Goal: Task Accomplishment & Management: Manage account settings

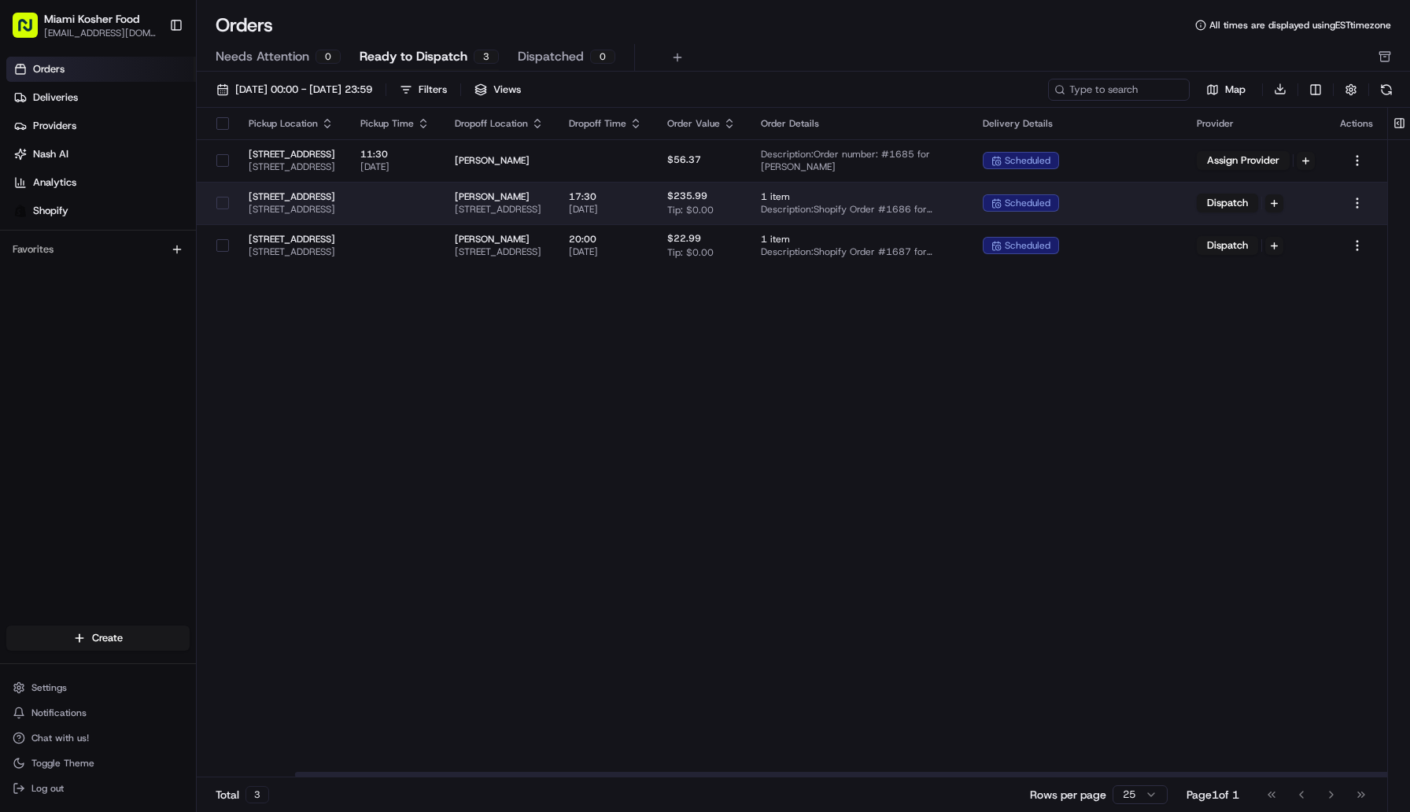
scroll to position [0, 106]
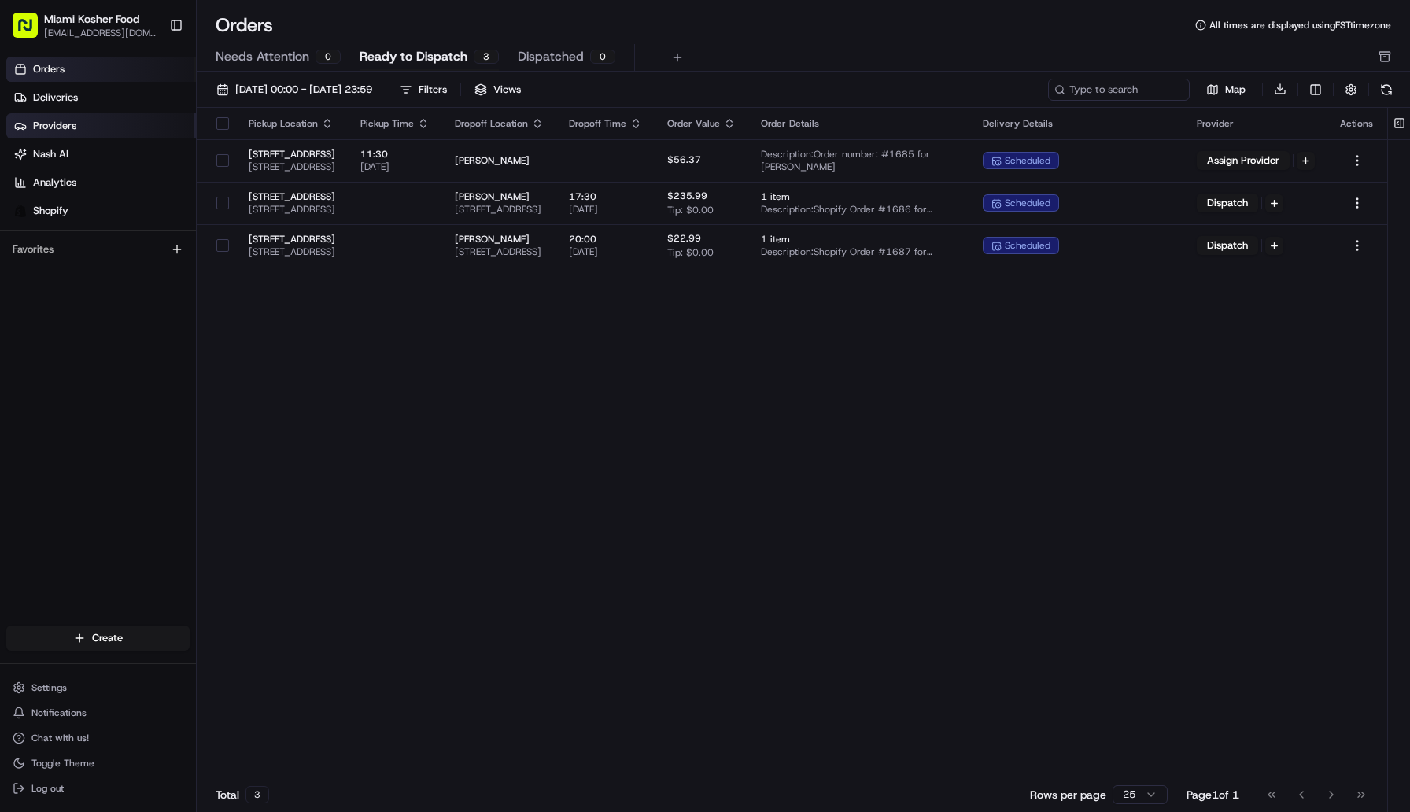
click at [89, 126] on link "Providers" at bounding box center [101, 125] width 190 height 25
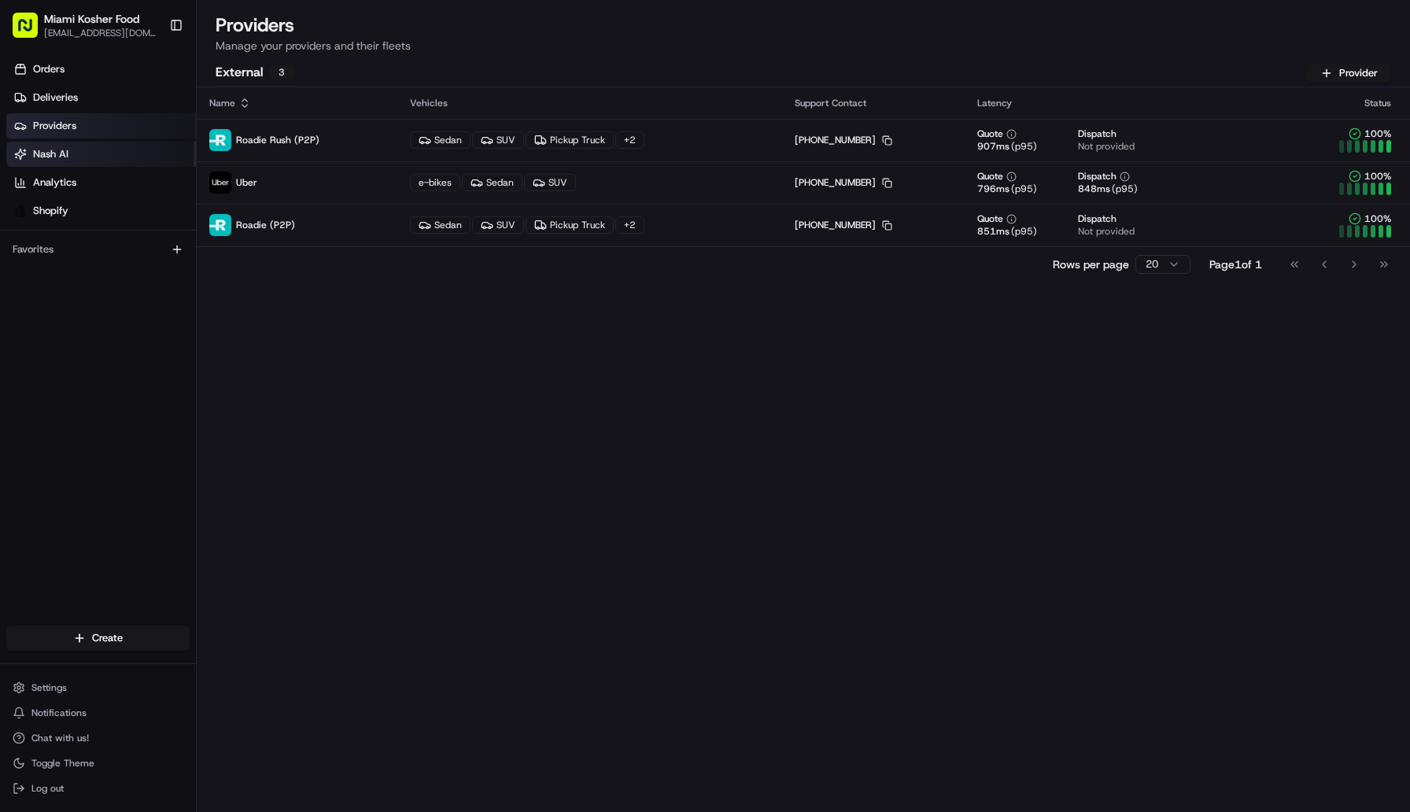
click at [91, 153] on link "Nash AI" at bounding box center [101, 154] width 190 height 25
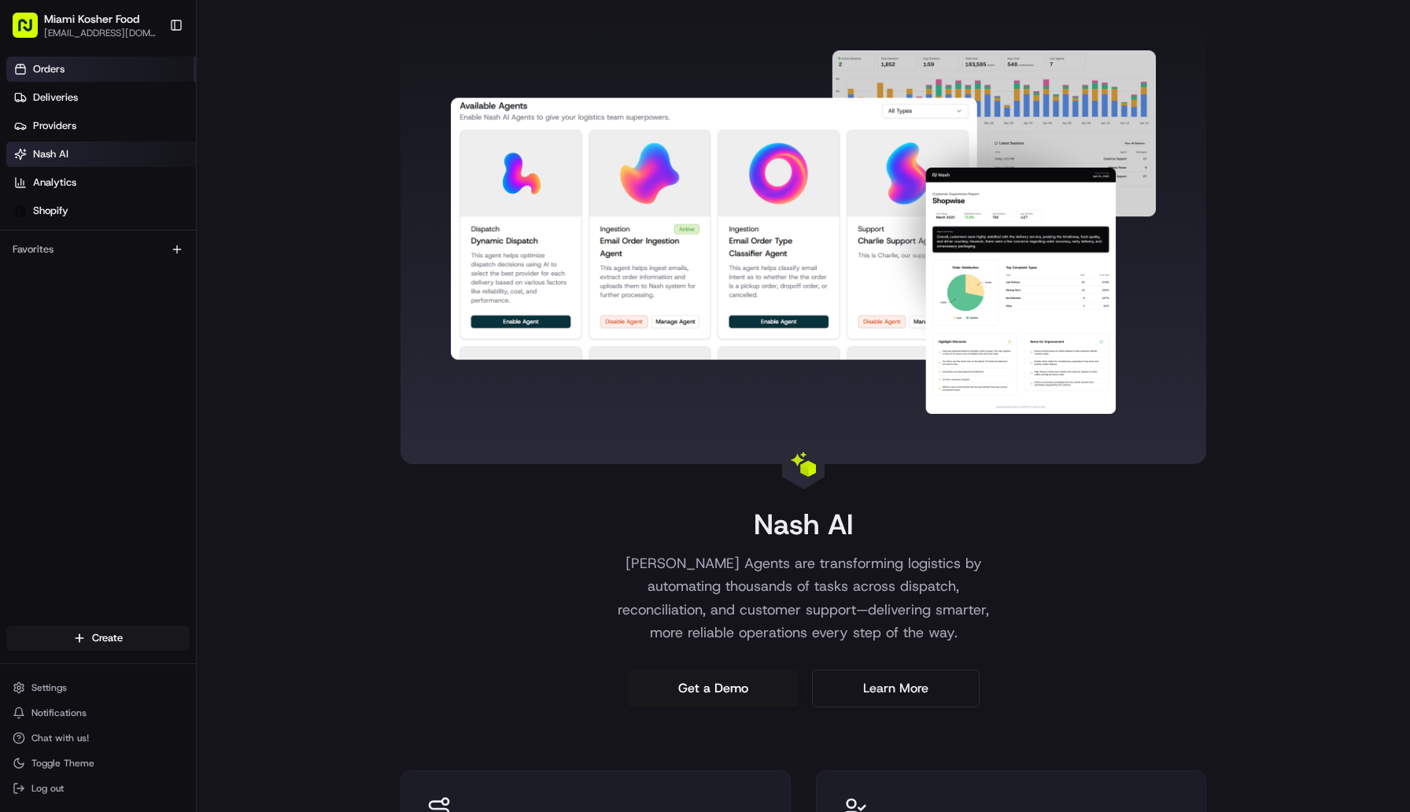
click at [76, 62] on link "Orders" at bounding box center [101, 69] width 190 height 25
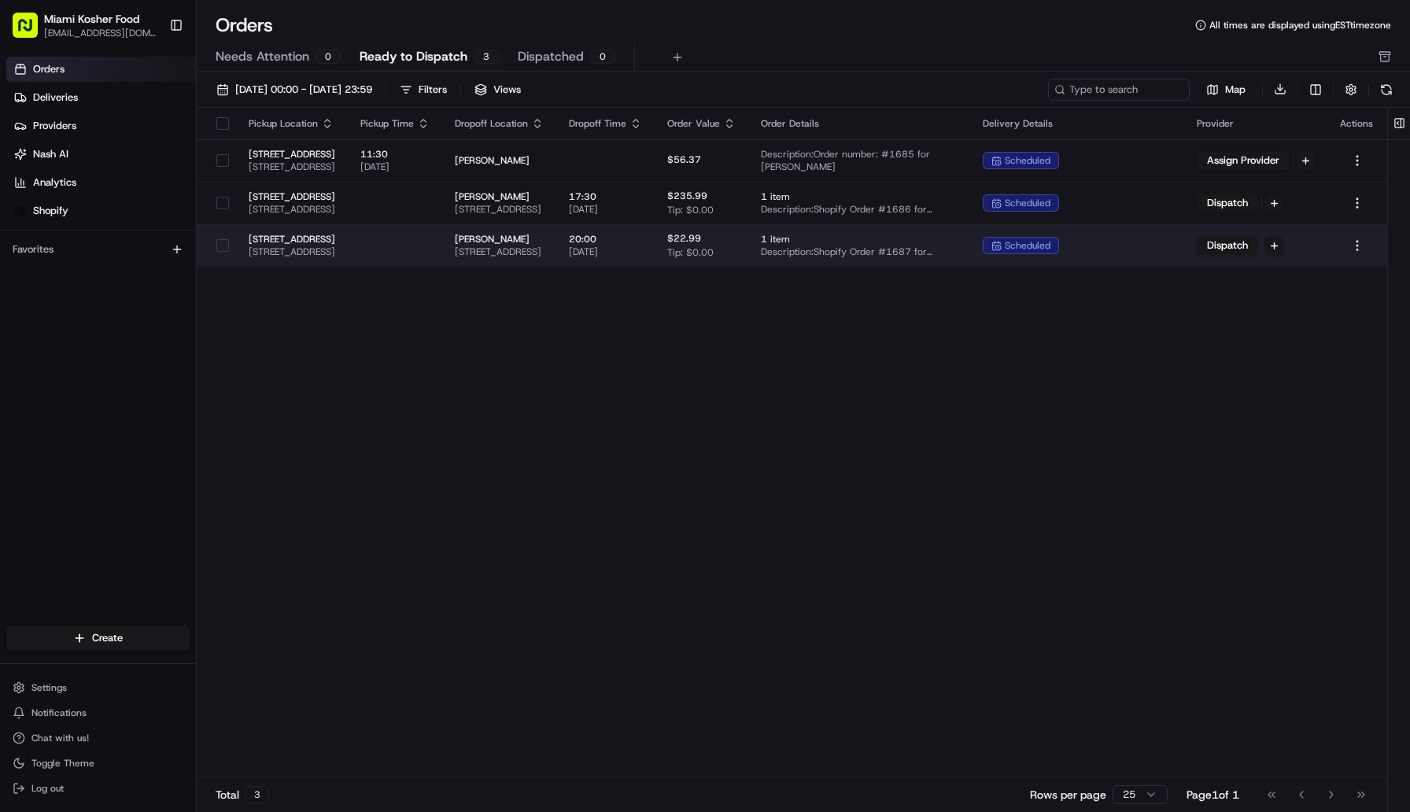
click at [957, 234] on span "1 item" at bounding box center [859, 239] width 197 height 13
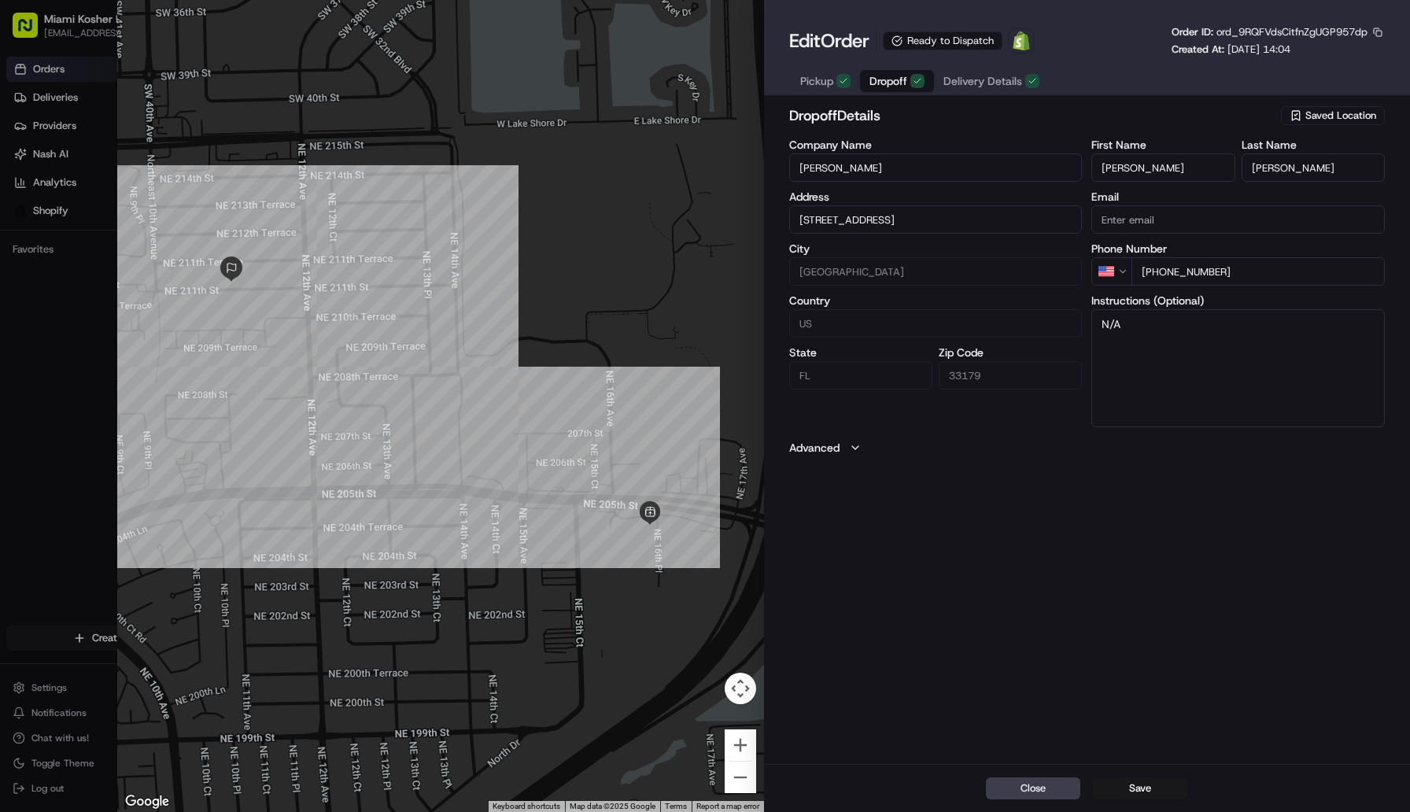
click at [919, 83] on icon "button" at bounding box center [917, 80] width 9 height 9
click at [978, 76] on span "Delivery Details" at bounding box center [982, 81] width 79 height 16
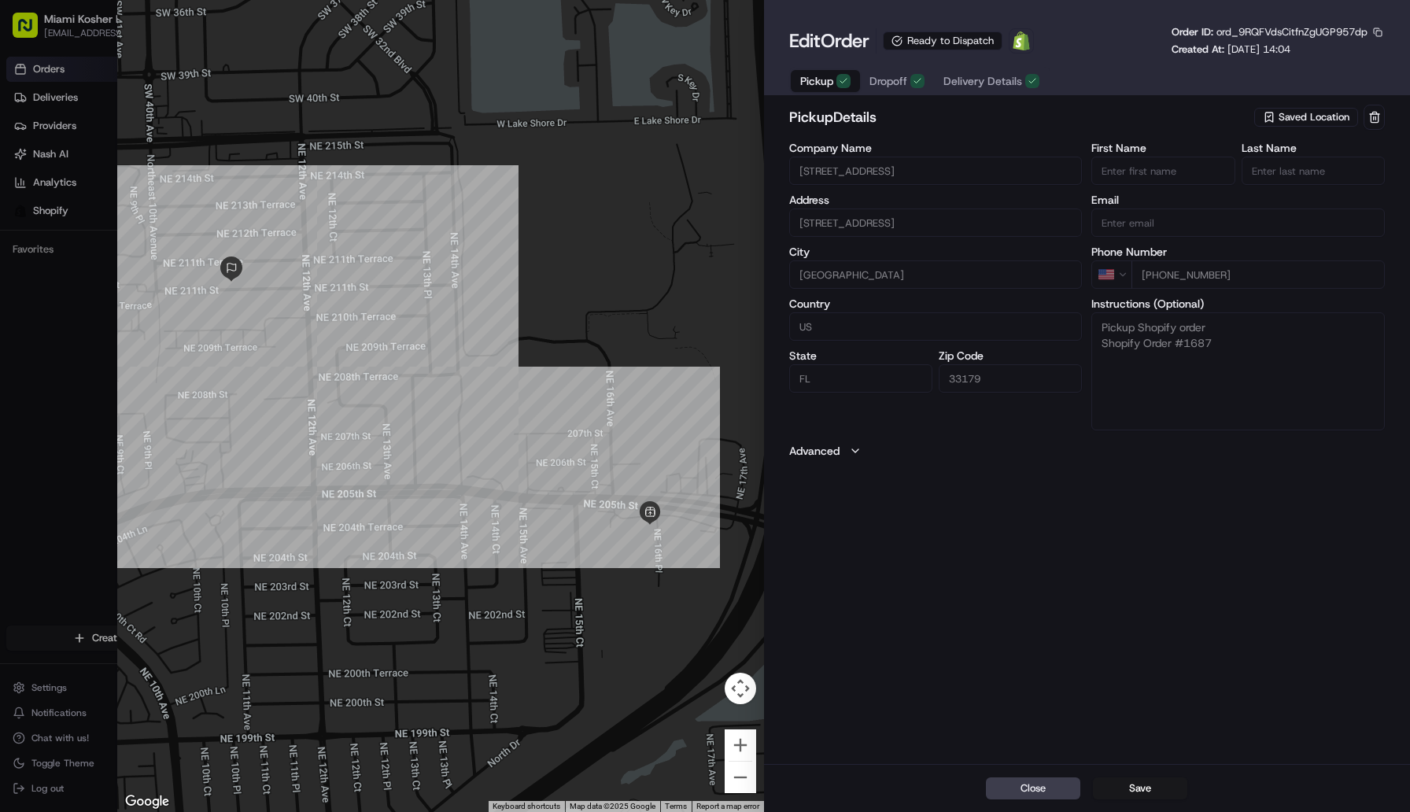
click at [818, 76] on span "Pickup" at bounding box center [816, 81] width 33 height 16
click at [889, 75] on span "Dropoff" at bounding box center [888, 81] width 38 height 16
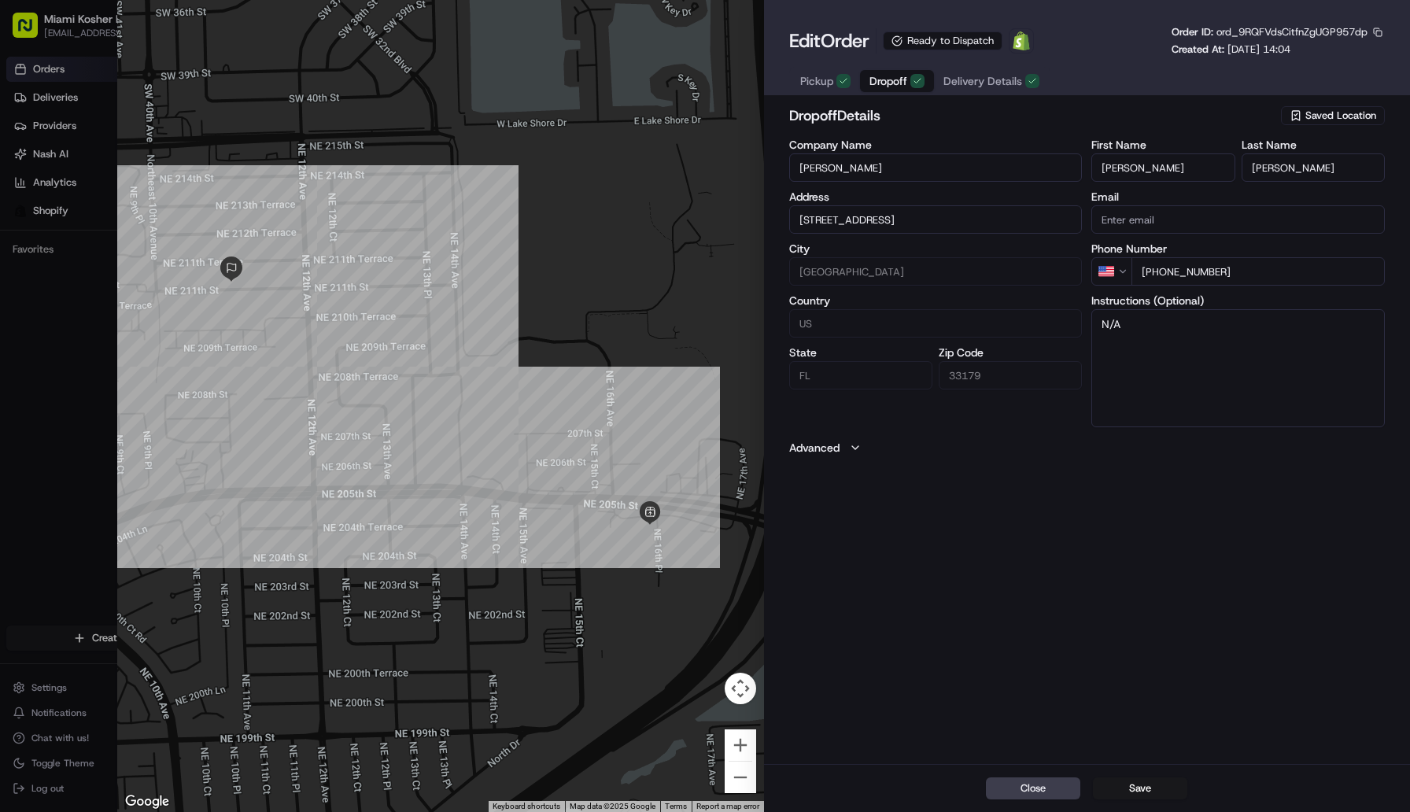
click at [947, 83] on span "Delivery Details" at bounding box center [982, 81] width 79 height 16
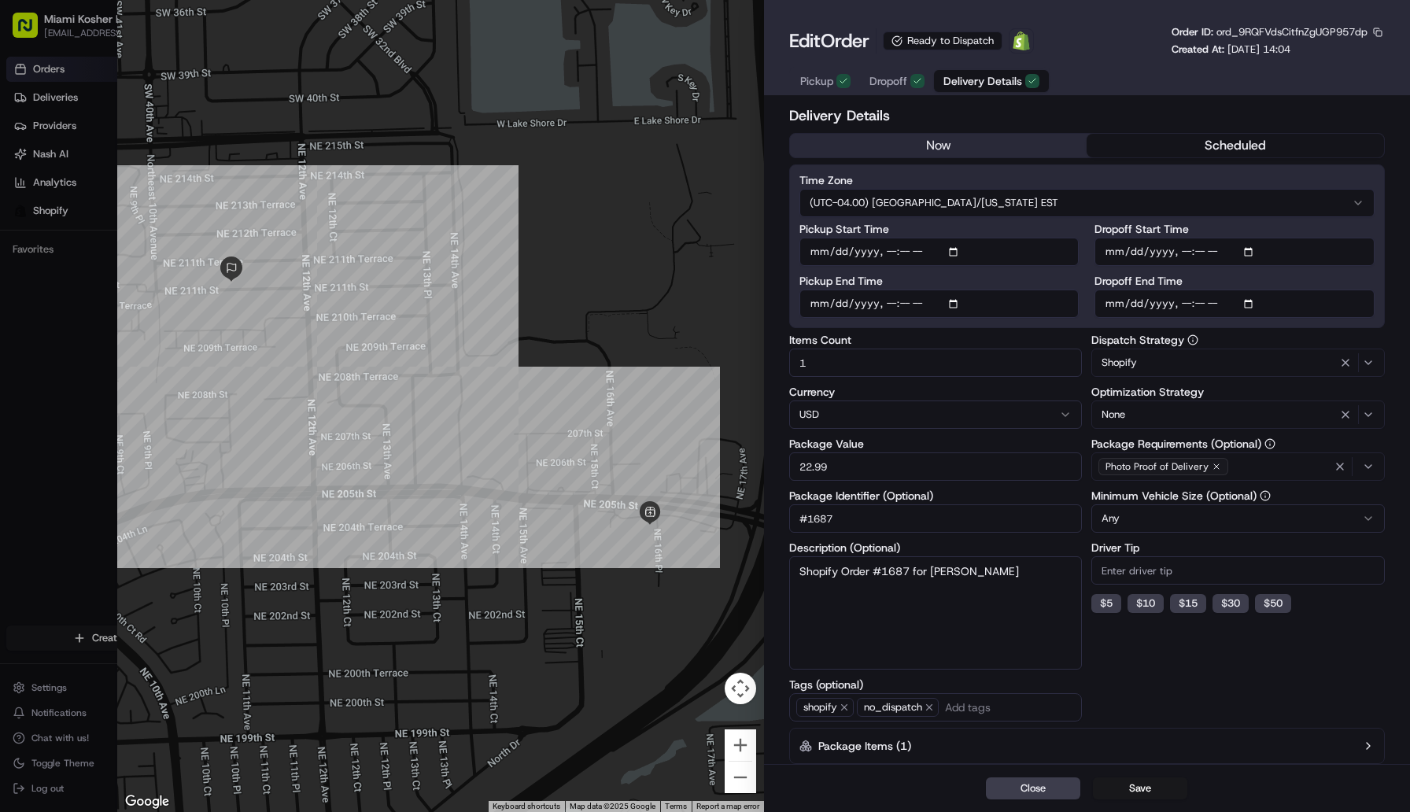
click at [880, 83] on span "Dropoff" at bounding box center [888, 81] width 38 height 16
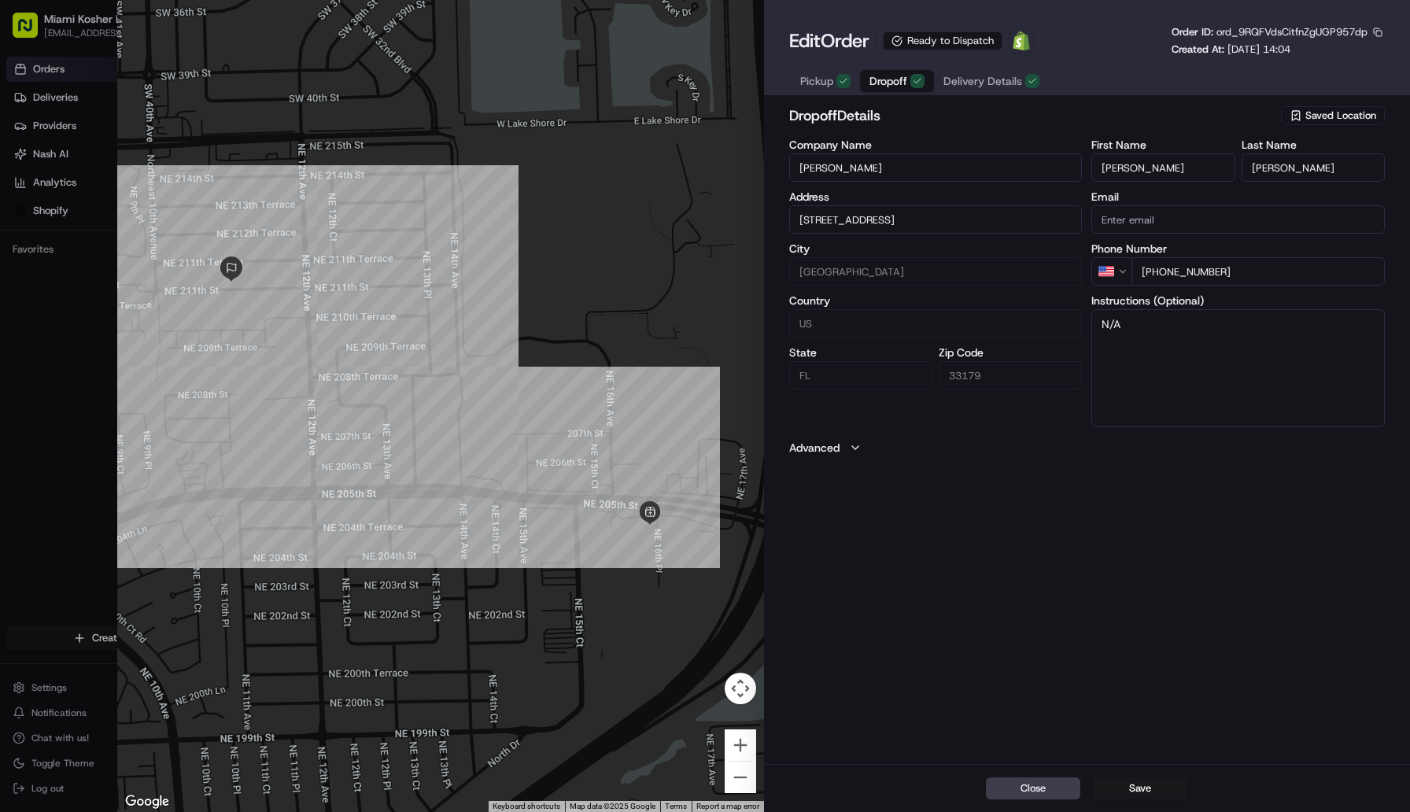
click at [821, 83] on span "Pickup" at bounding box center [816, 81] width 33 height 16
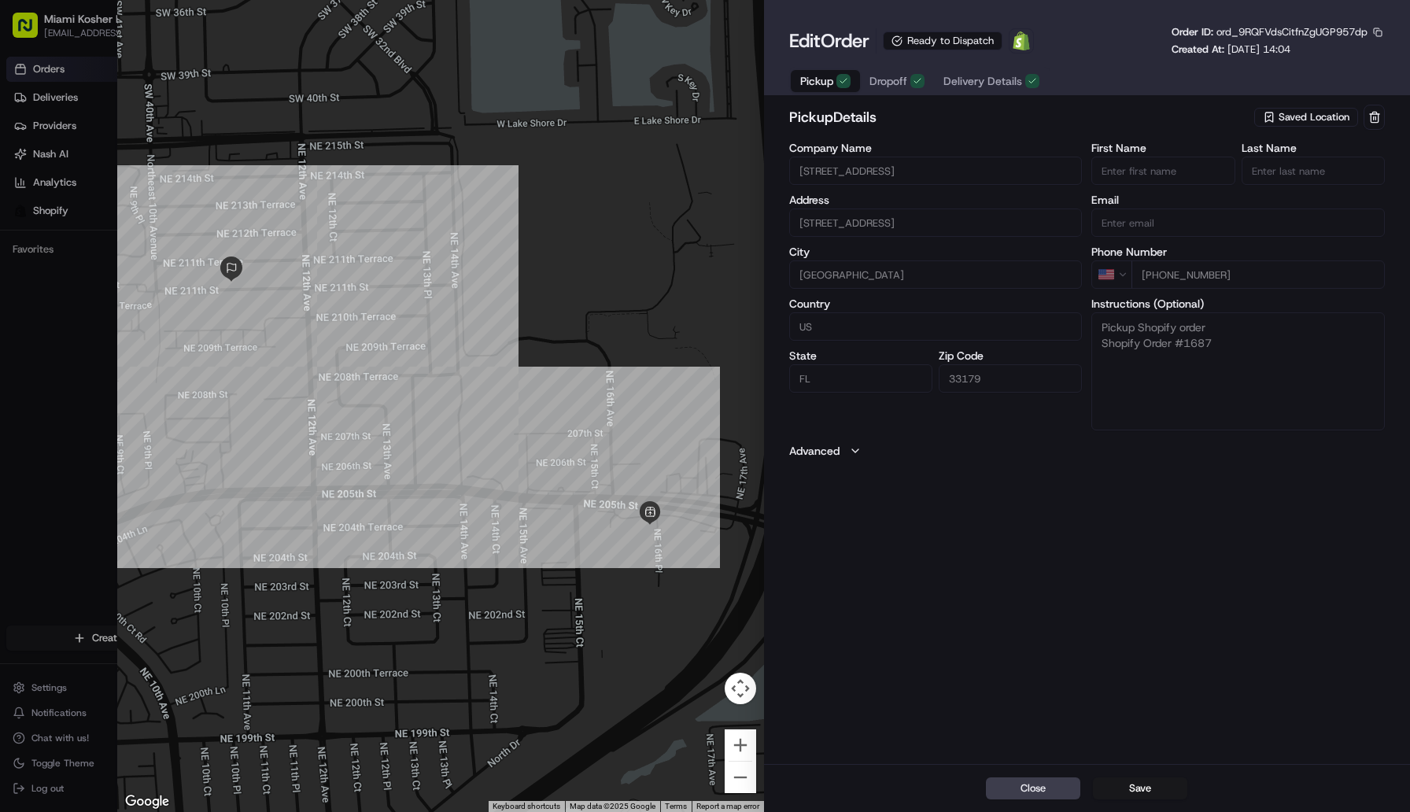
click at [961, 76] on span "Delivery Details" at bounding box center [982, 81] width 79 height 16
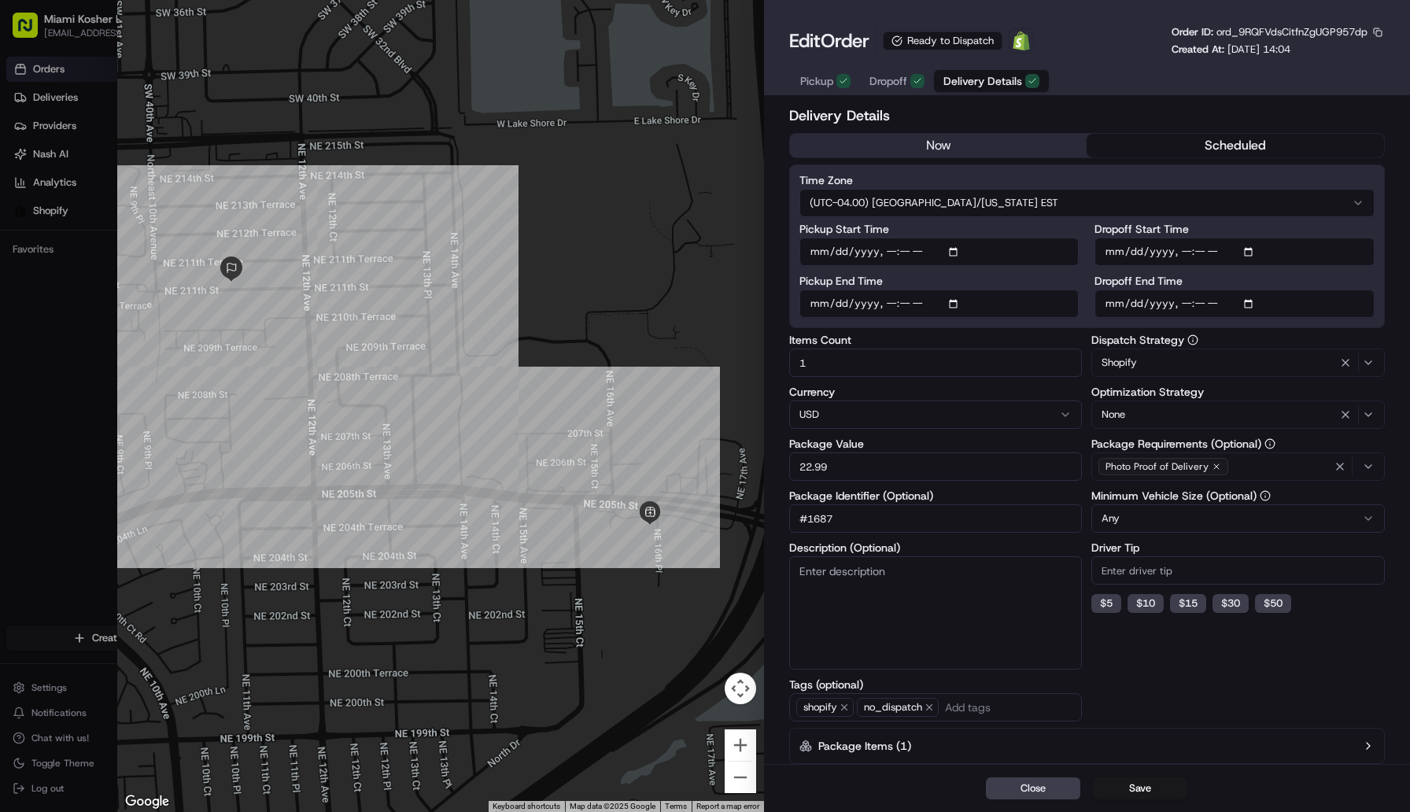
click at [41, 72] on div at bounding box center [705, 406] width 1410 height 812
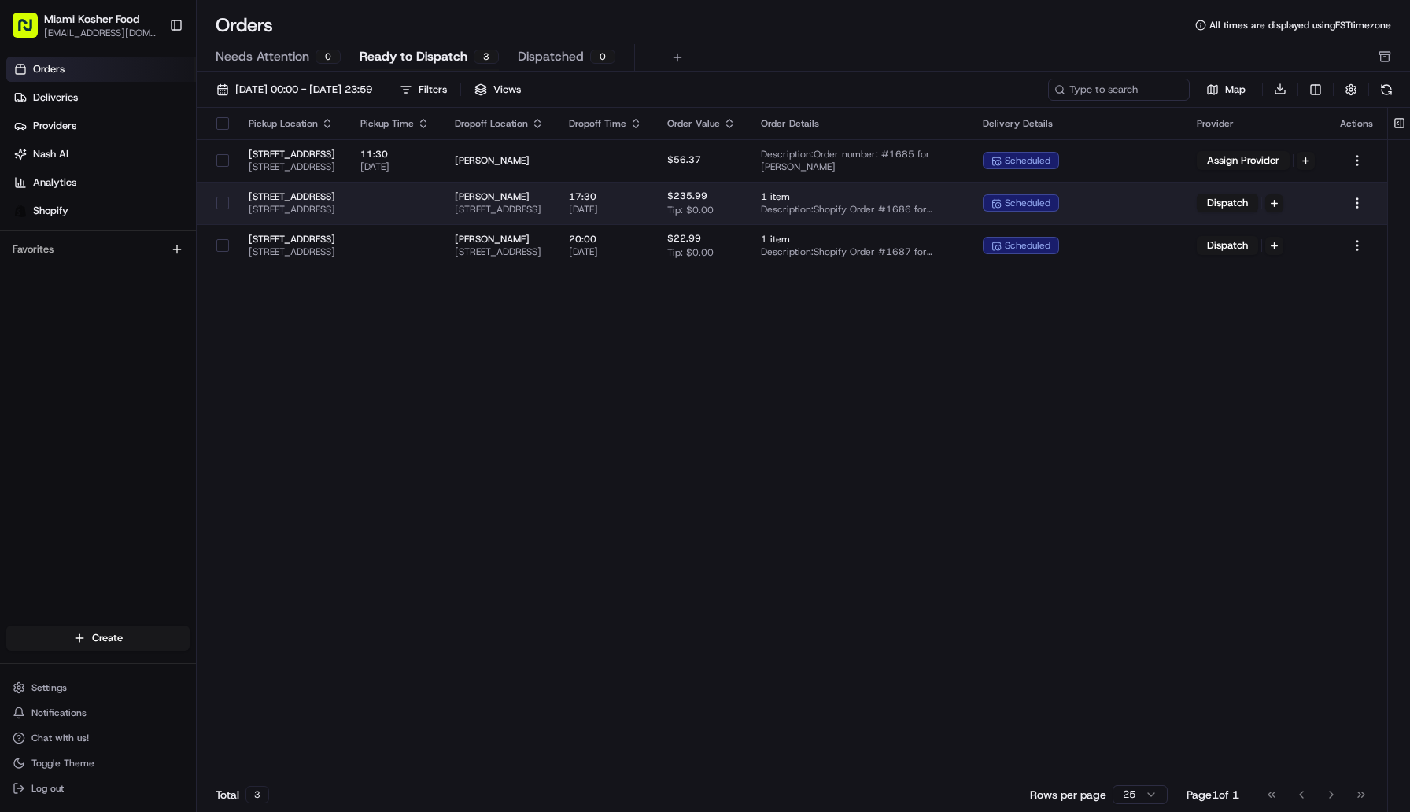
click at [442, 195] on td at bounding box center [395, 203] width 94 height 42
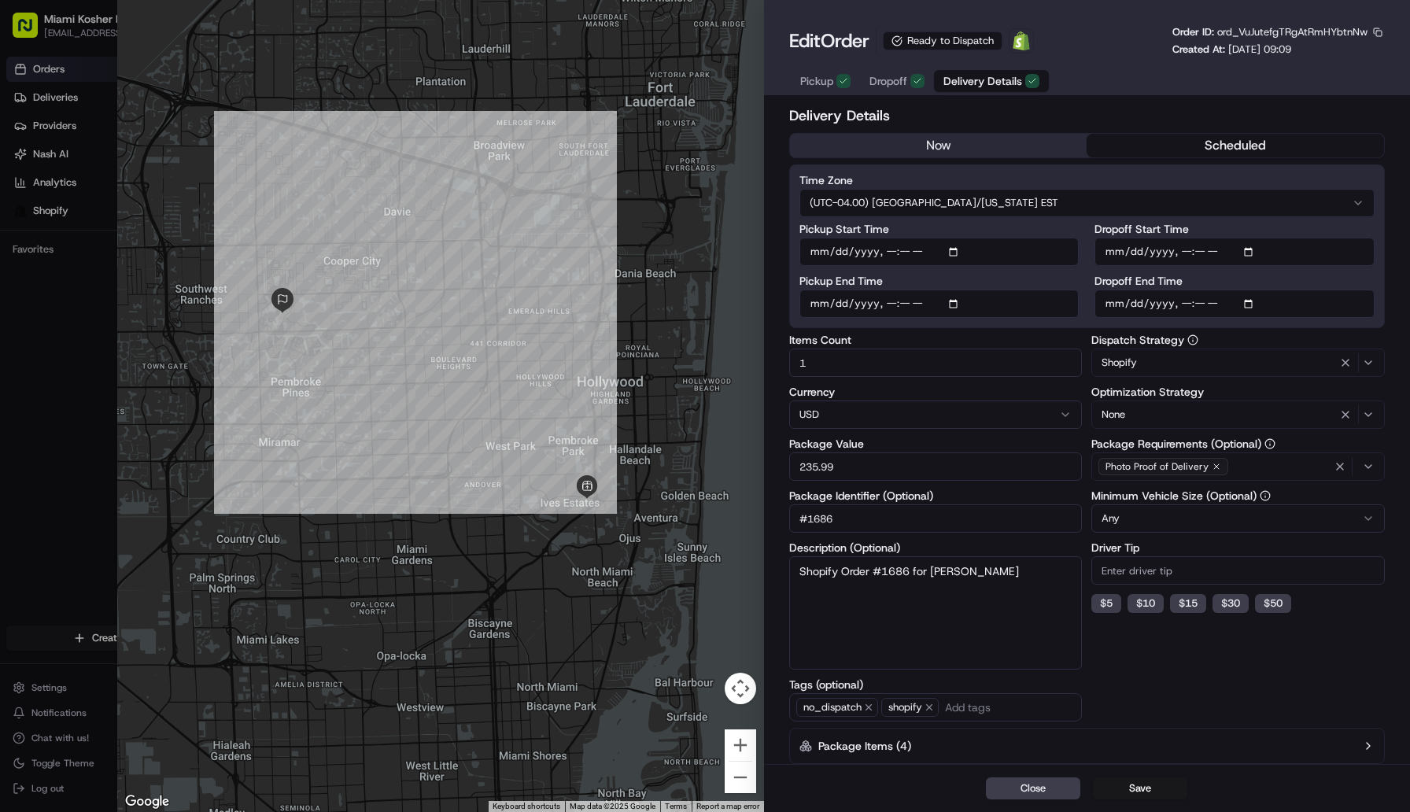
click at [957, 83] on span "Delivery Details" at bounding box center [982, 81] width 79 height 16
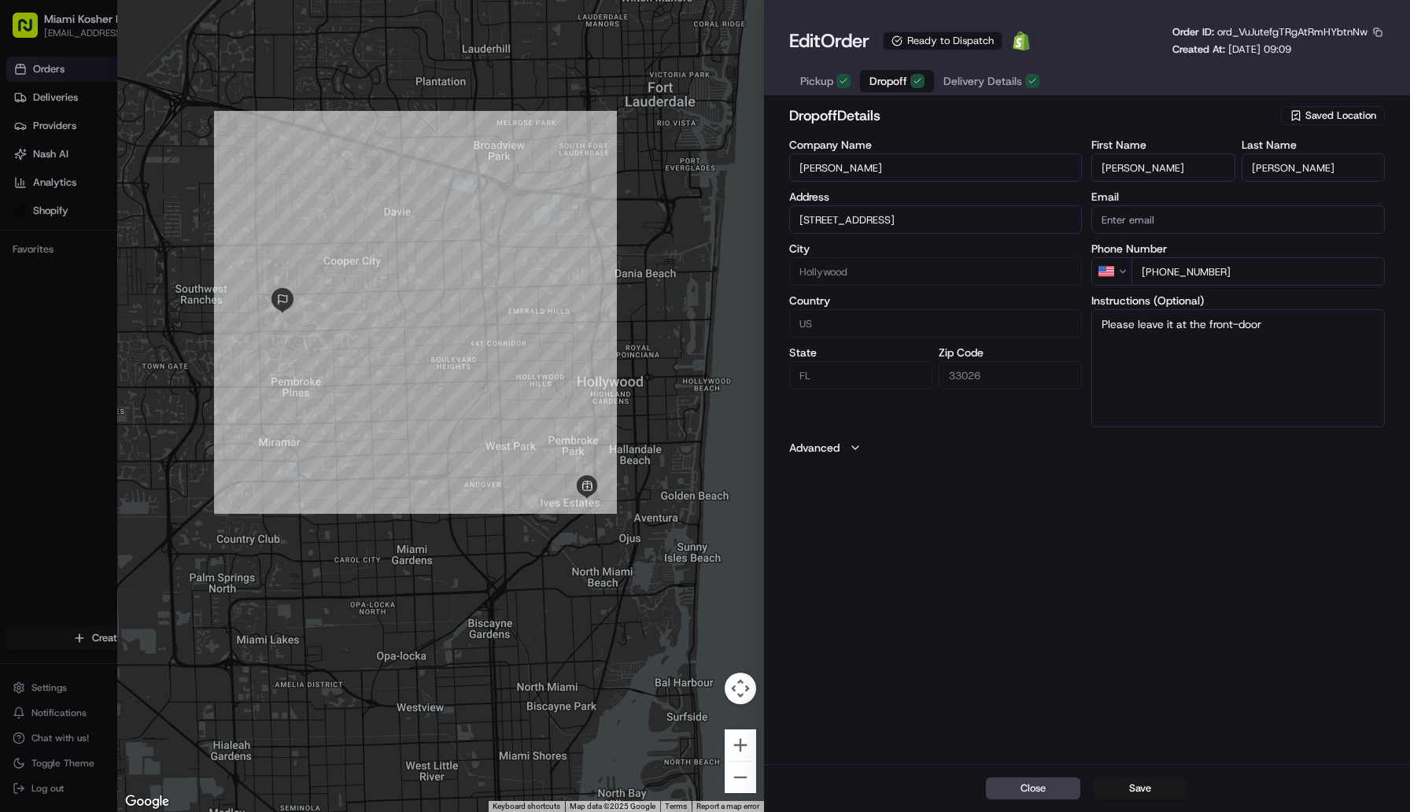
click at [908, 88] on button "Dropoff" at bounding box center [897, 81] width 74 height 22
click at [833, 75] on button "Pickup" at bounding box center [825, 81] width 69 height 22
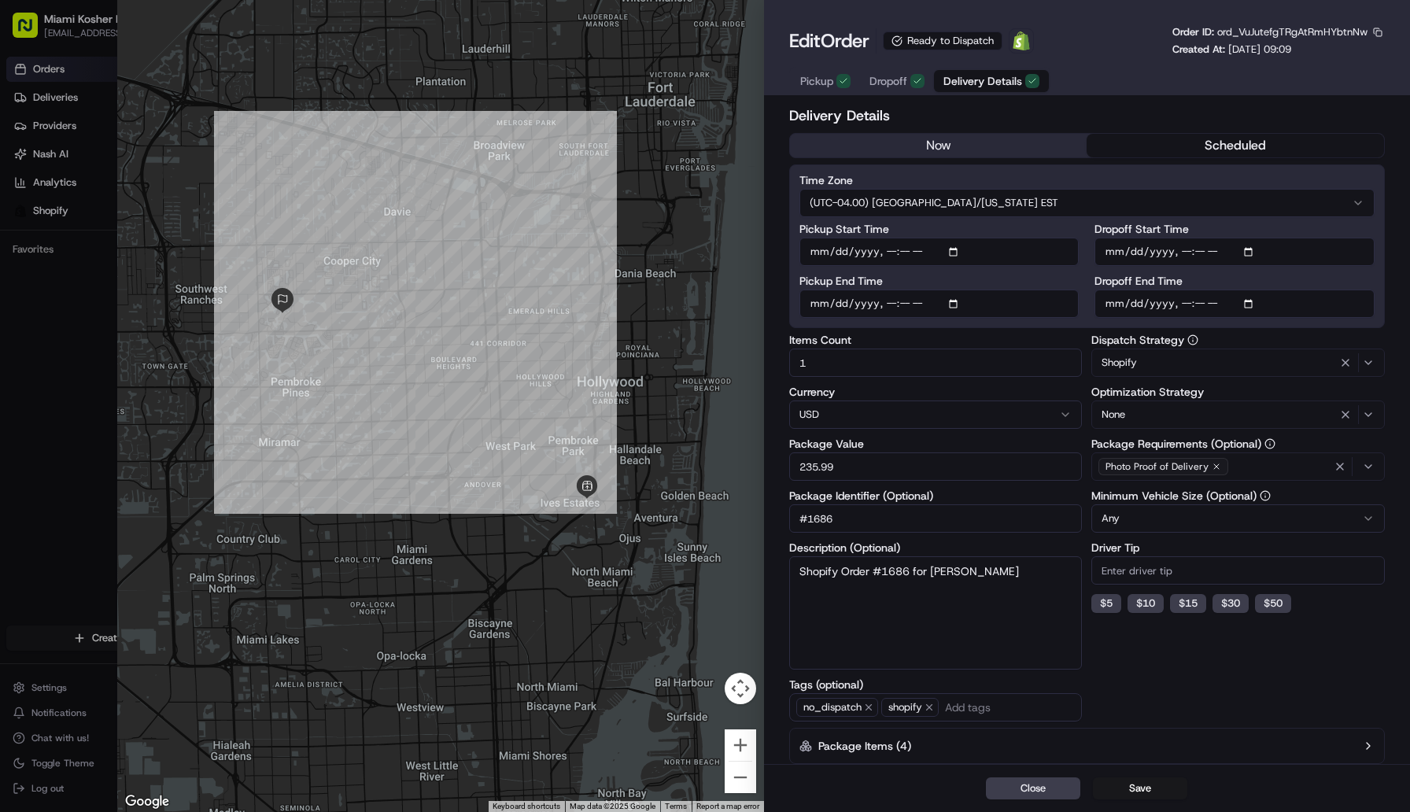
click at [990, 75] on span "Delivery Details" at bounding box center [982, 81] width 79 height 16
click at [1166, 572] on input "Driver Tip" at bounding box center [1237, 570] width 293 height 28
click at [1110, 599] on button "$ 5" at bounding box center [1106, 603] width 30 height 19
type input "5"
click at [1123, 577] on input "5" at bounding box center [1237, 570] width 293 height 28
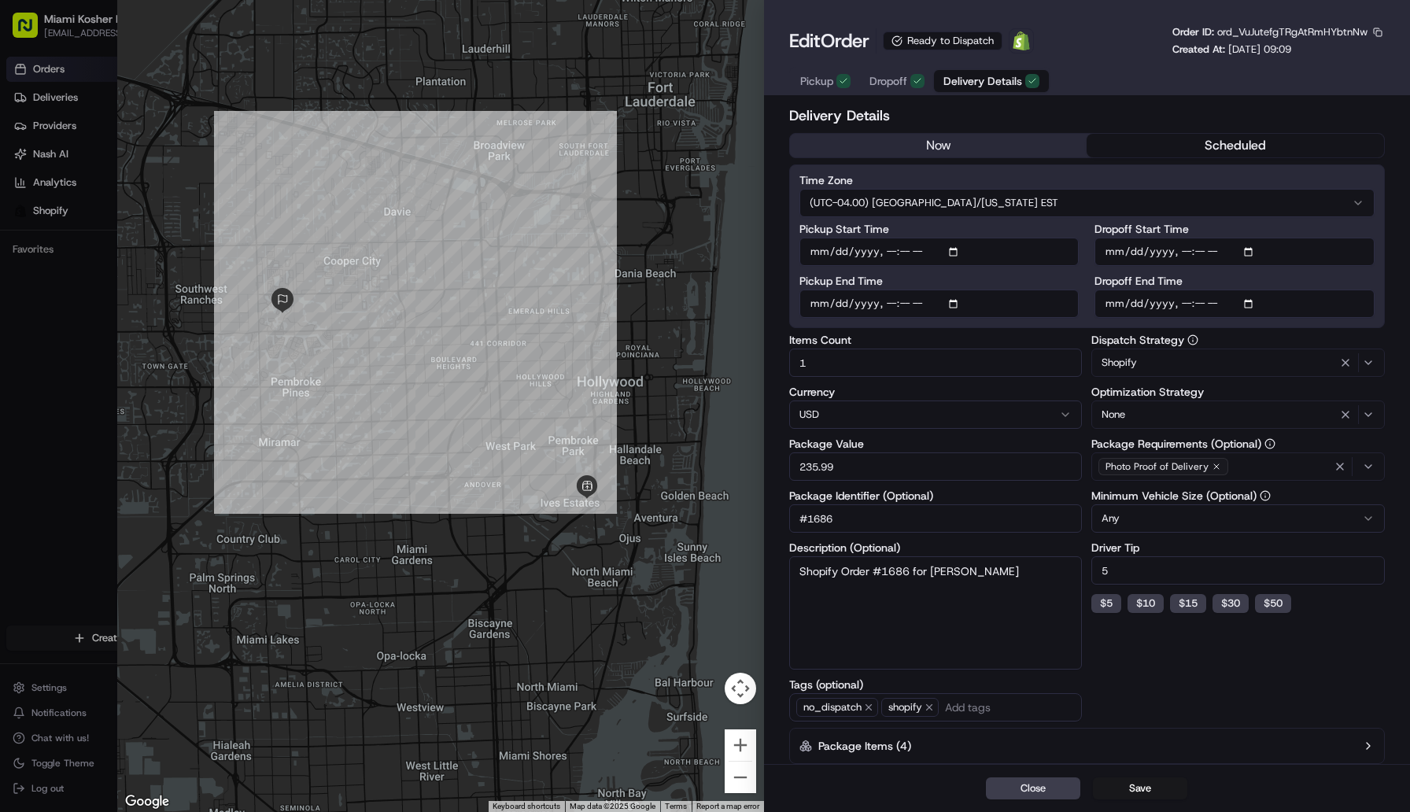
click at [1123, 577] on input "5" at bounding box center [1237, 570] width 293 height 28
type input "3"
click at [1146, 788] on button "Save" at bounding box center [1140, 788] width 94 height 22
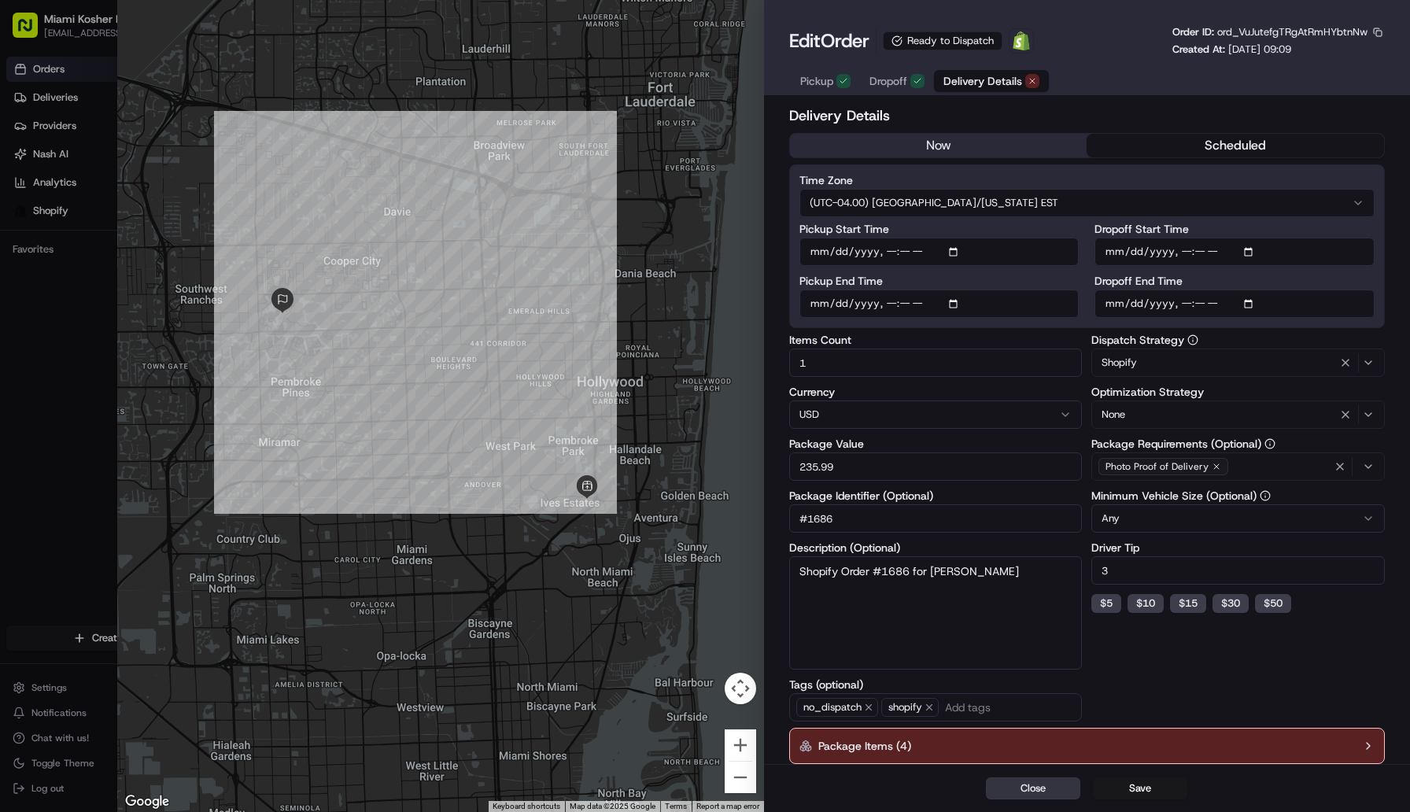
click at [1030, 795] on button "Close" at bounding box center [1033, 788] width 94 height 22
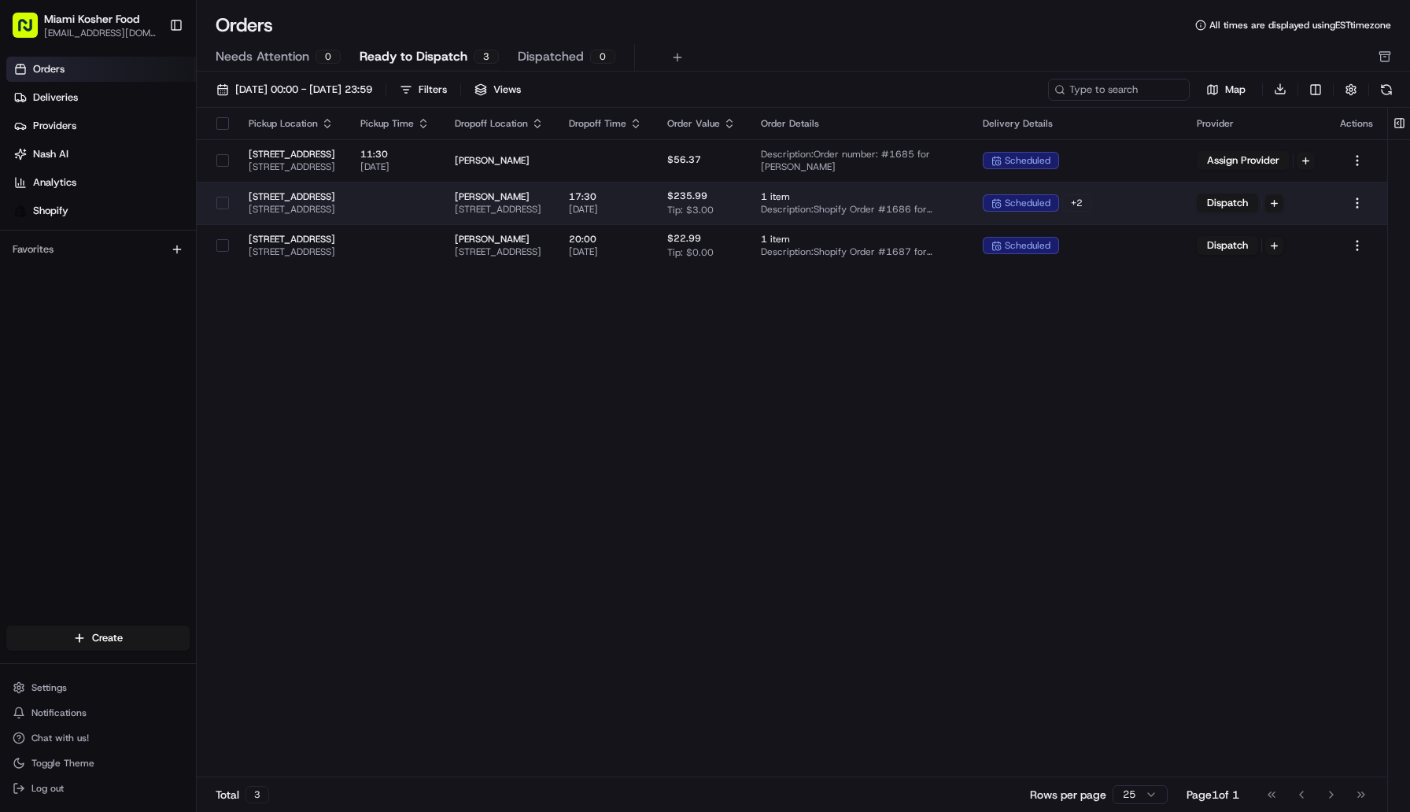
click at [544, 190] on span "[PERSON_NAME]" at bounding box center [499, 196] width 89 height 13
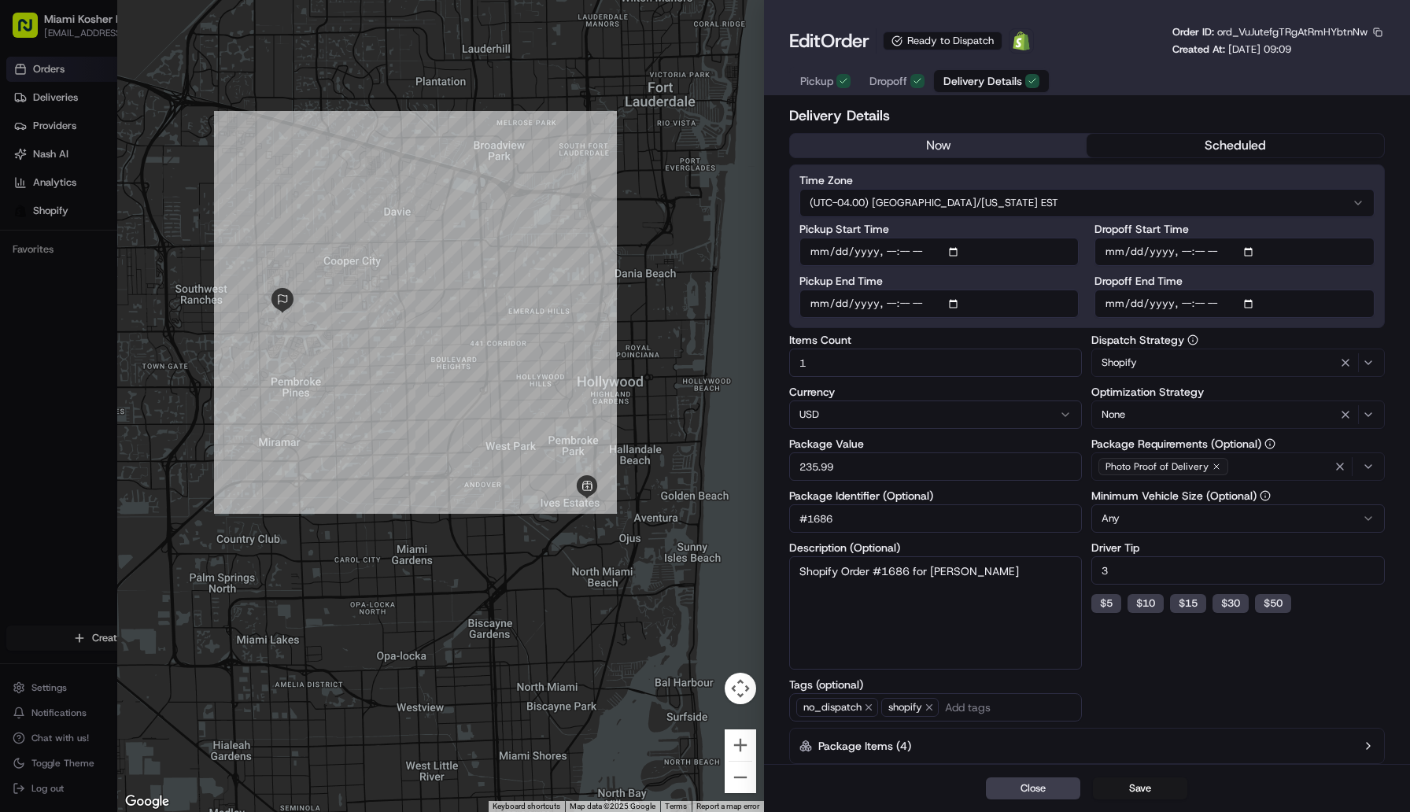
click at [991, 73] on button "Delivery Details" at bounding box center [991, 81] width 115 height 22
click at [1016, 787] on button "Close" at bounding box center [1033, 788] width 94 height 22
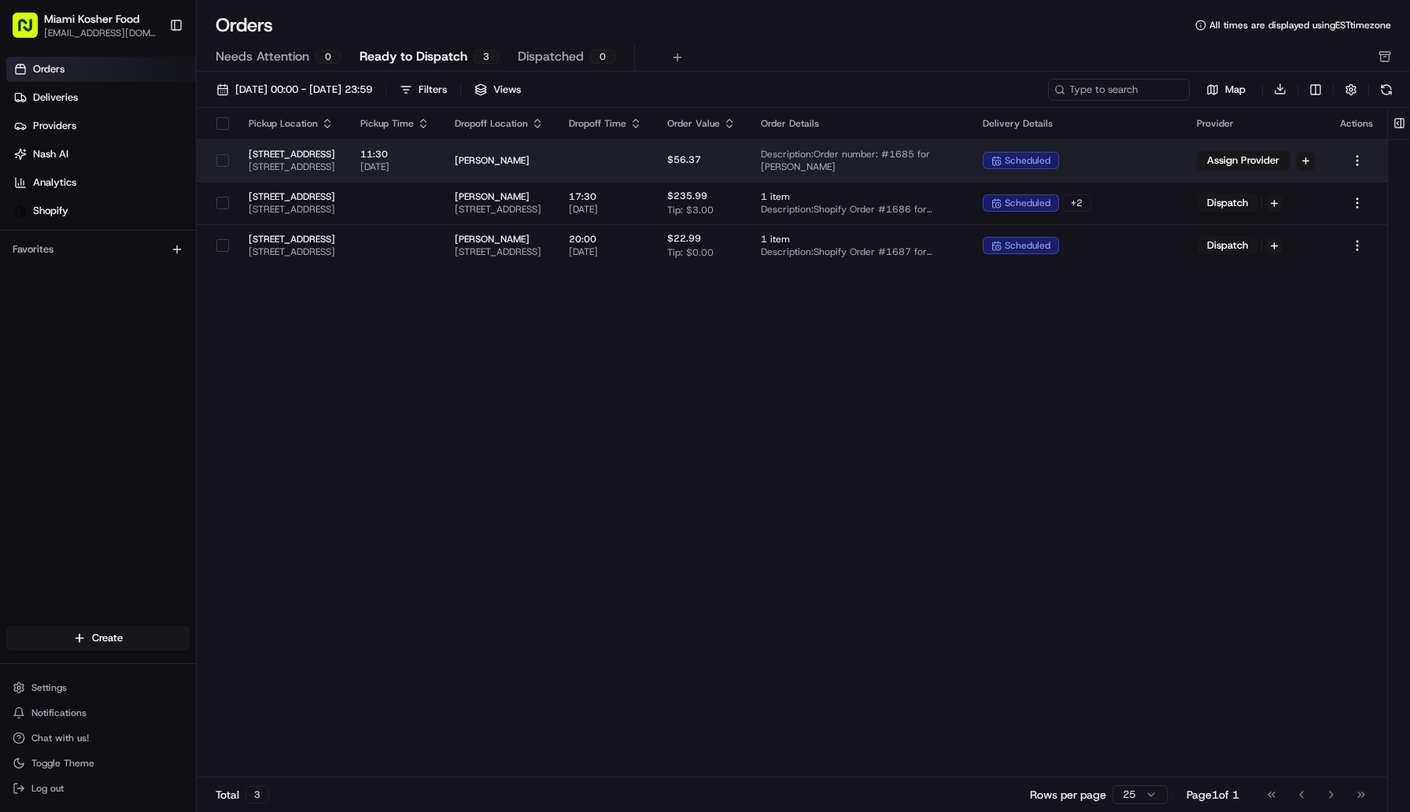
click at [736, 166] on div "$56.37" at bounding box center [701, 160] width 68 height 14
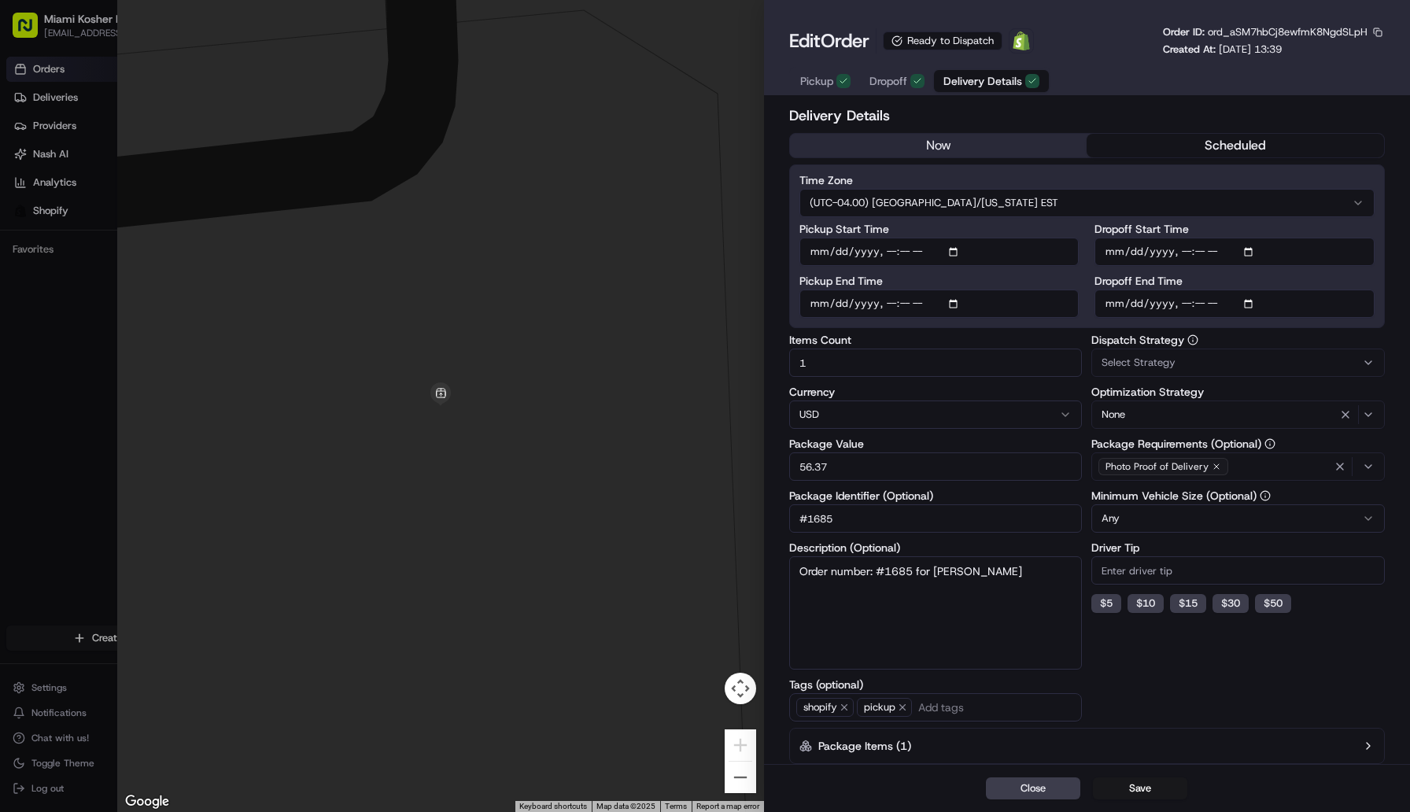
click at [909, 89] on button "Dropoff" at bounding box center [897, 81] width 74 height 22
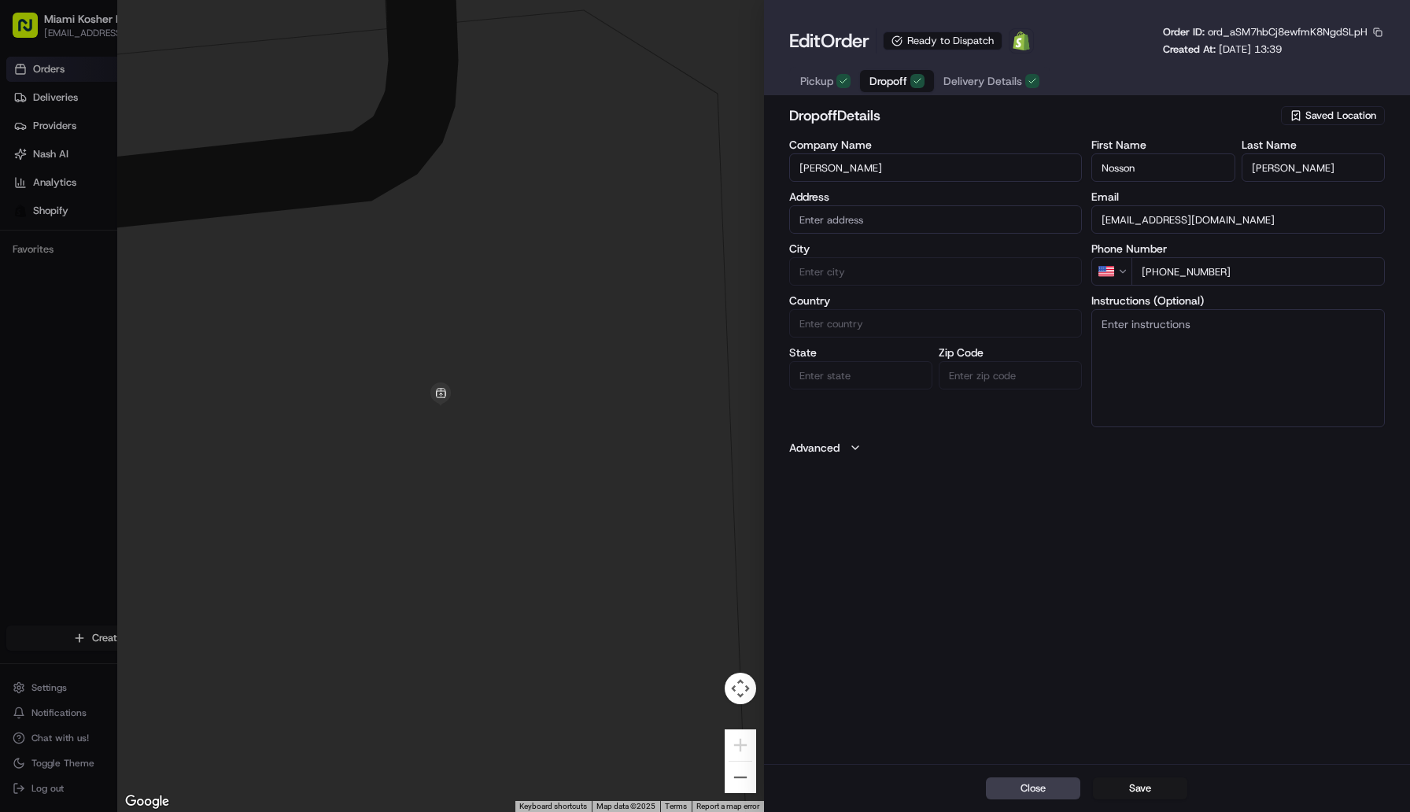
click at [833, 90] on button "Pickup" at bounding box center [825, 81] width 69 height 22
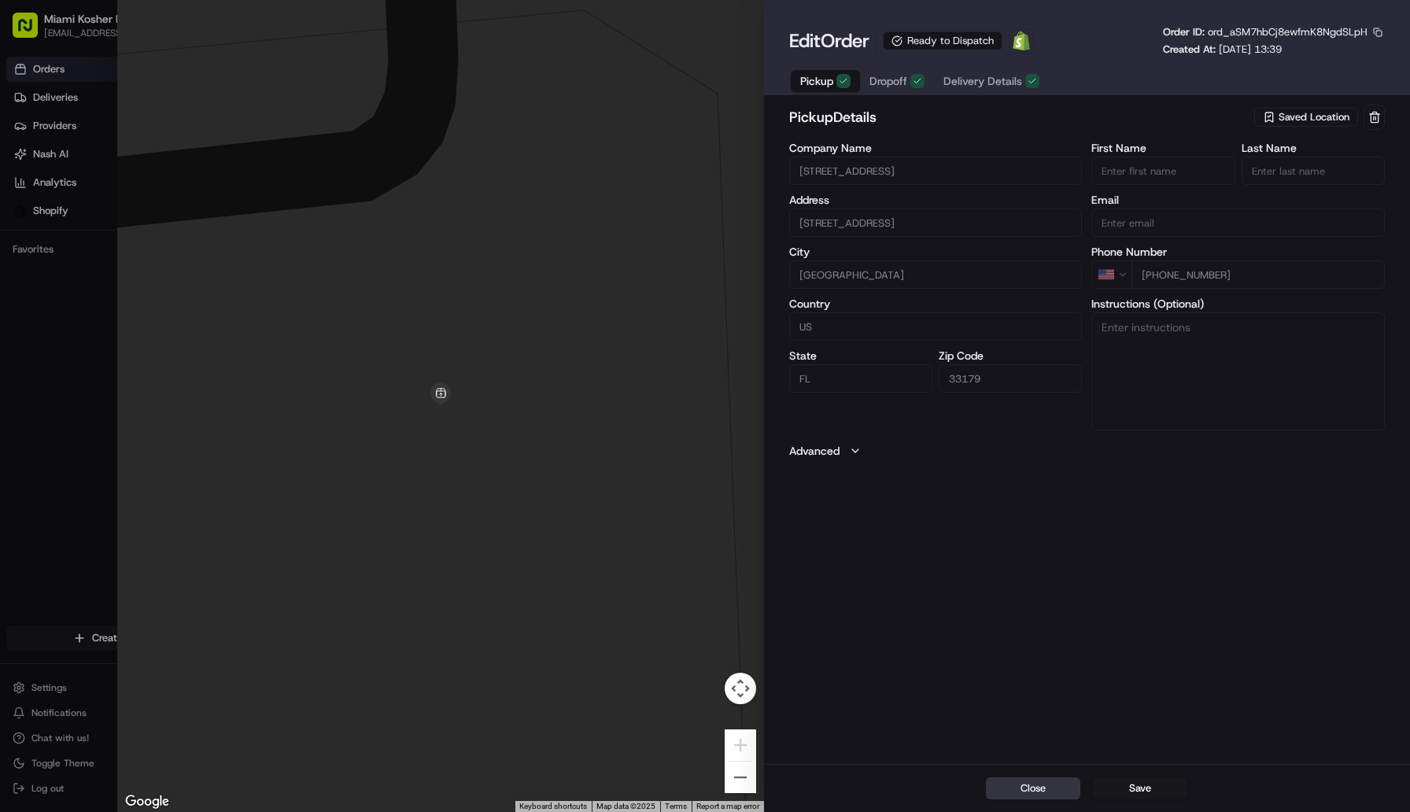
click at [1054, 780] on button "Close" at bounding box center [1033, 788] width 94 height 22
type input "+1"
